Goal: Information Seeking & Learning: Learn about a topic

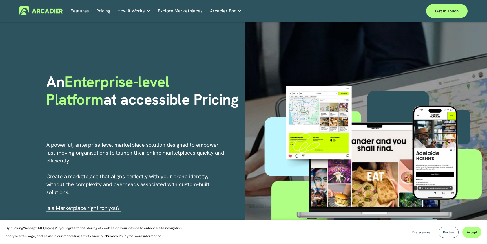
click at [81, 11] on link "Features" at bounding box center [79, 10] width 19 height 9
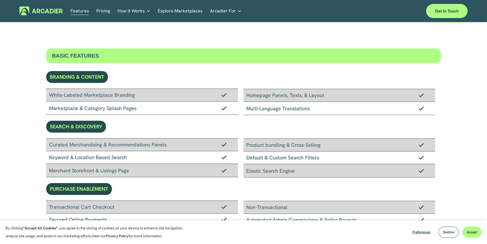
scroll to position [8, 0]
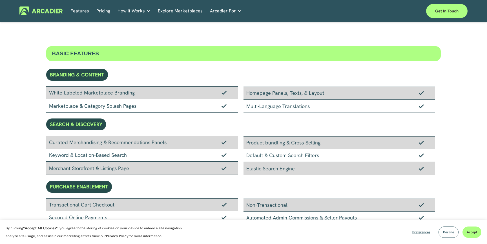
click at [155, 94] on div "White-Labeled Marketplace Branding" at bounding box center [142, 92] width 192 height 13
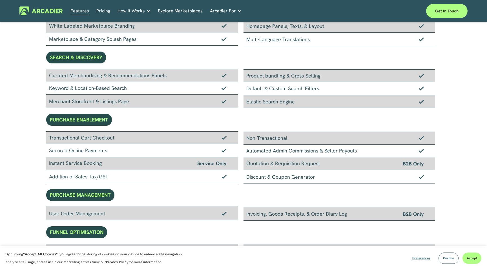
scroll to position [0, 0]
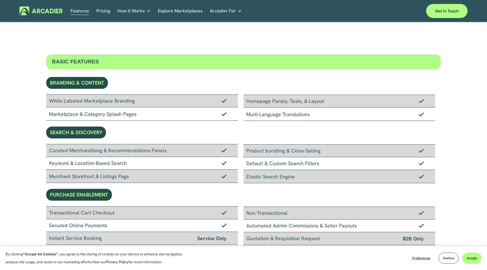
click at [0, 0] on link "Retail Marketplaces Whatever you are offering to your customer, we bring it all…" at bounding box center [0, 0] width 0 height 0
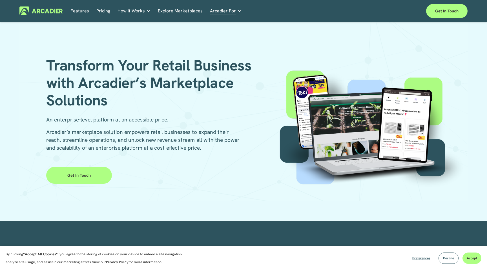
click at [81, 11] on link "Features" at bounding box center [79, 10] width 19 height 9
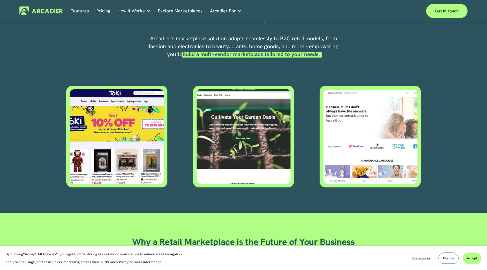
scroll to position [255, 0]
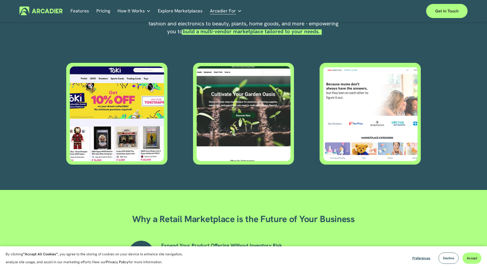
click at [154, 135] on div at bounding box center [116, 114] width 101 height 102
click at [254, 118] on div at bounding box center [243, 114] width 101 height 102
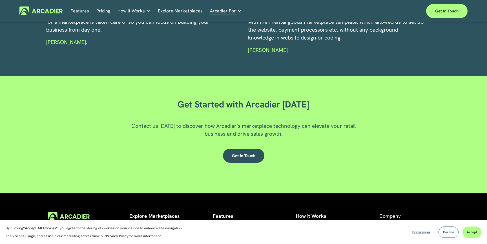
scroll to position [987, 0]
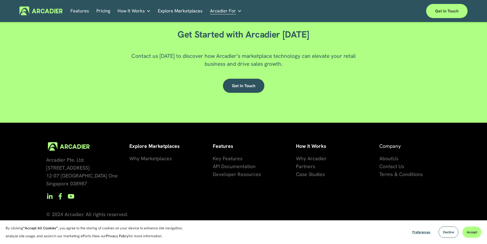
click at [231, 158] on span "Key Features" at bounding box center [228, 158] width 30 height 6
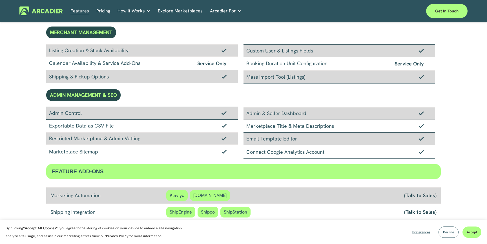
scroll to position [493, 0]
